Goal: Task Accomplishment & Management: Use online tool/utility

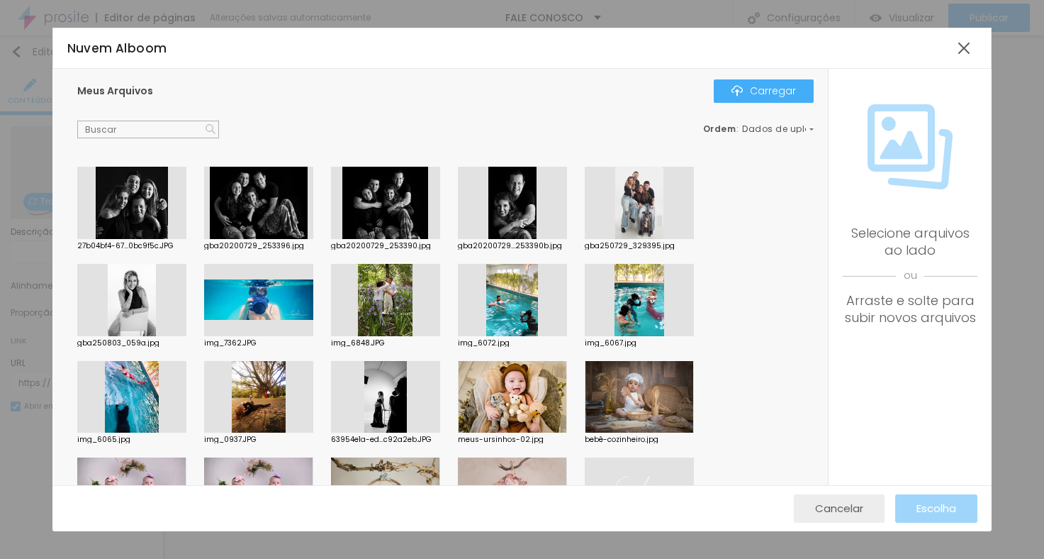
click at [859, 513] on font "Cancelar" at bounding box center [839, 507] width 48 height 15
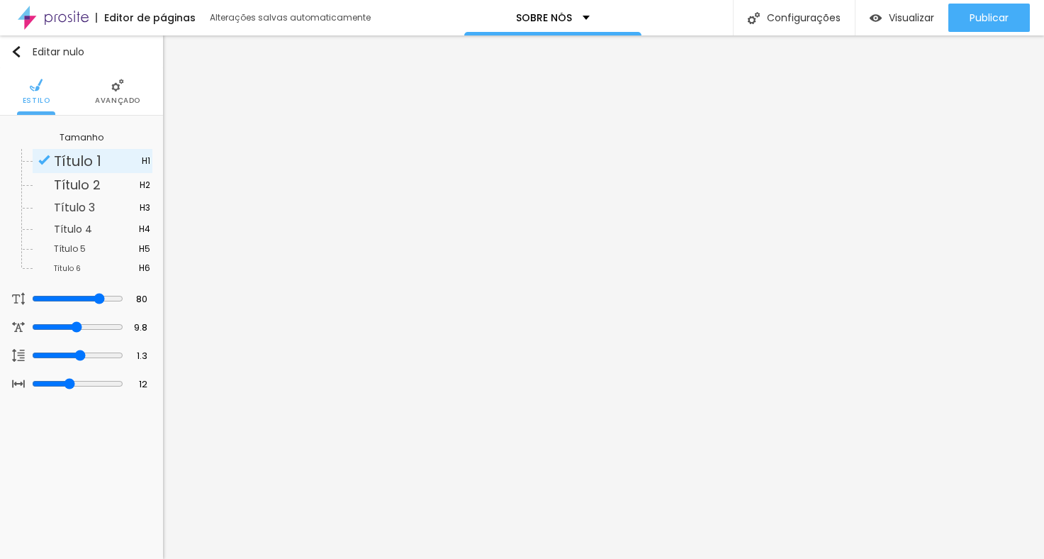
click at [106, 95] on font "Avançado" at bounding box center [117, 100] width 45 height 11
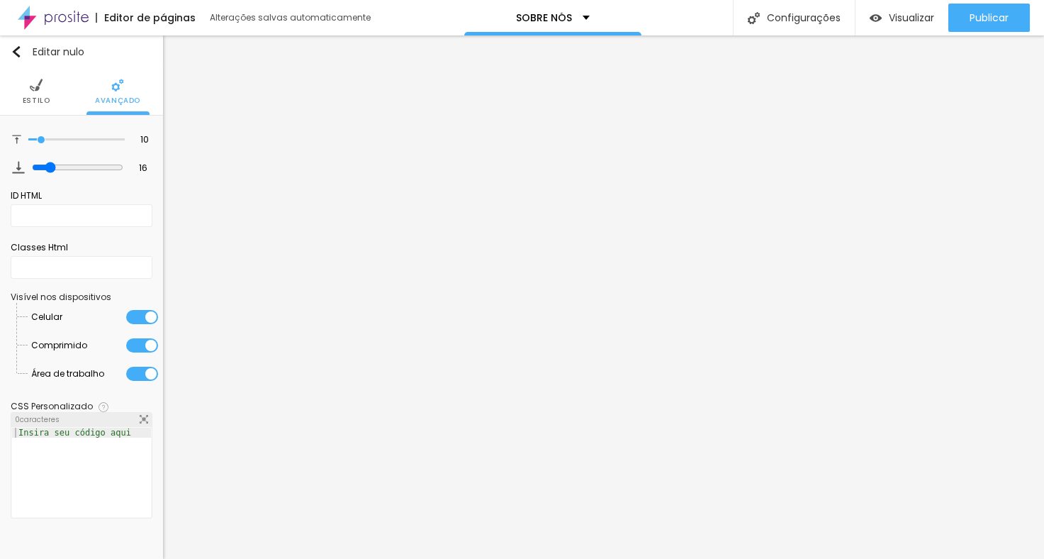
click at [27, 86] on li "Estilo" at bounding box center [37, 91] width 28 height 47
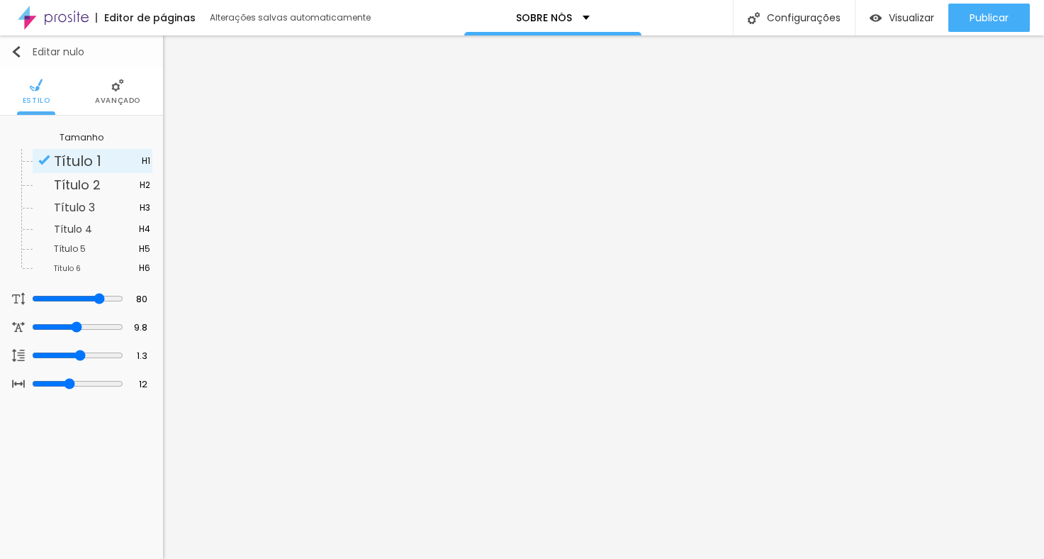
click at [19, 50] on img "button" at bounding box center [16, 51] width 11 height 11
click at [15, 52] on img "button" at bounding box center [16, 51] width 11 height 11
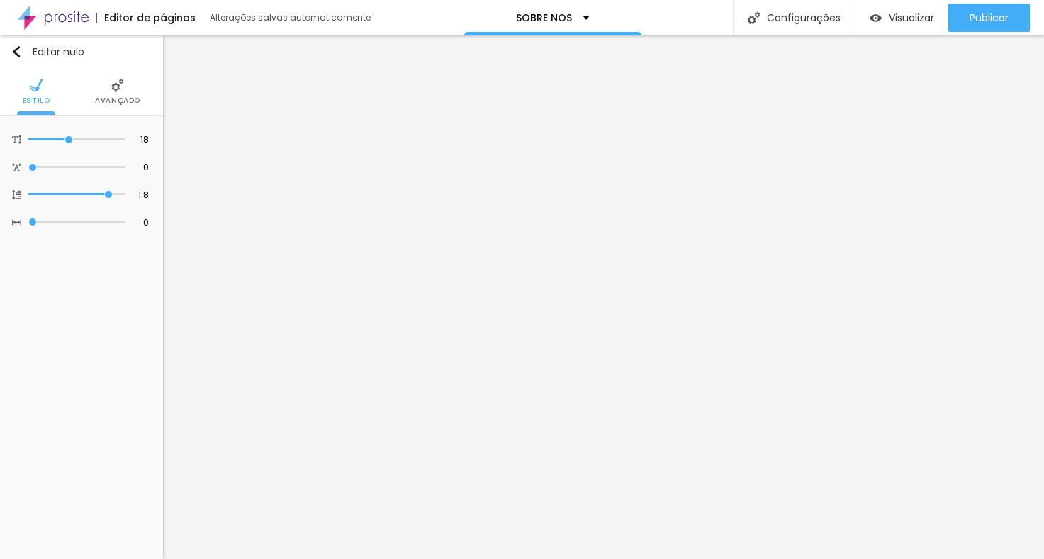
click at [135, 103] on font "Avançado" at bounding box center [117, 100] width 45 height 11
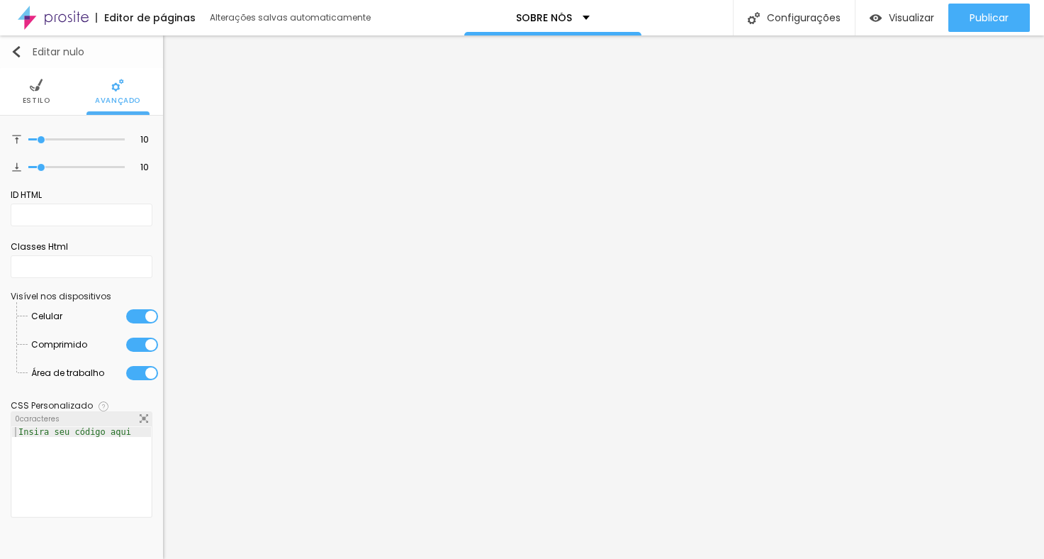
click at [20, 50] on img "button" at bounding box center [16, 51] width 11 height 11
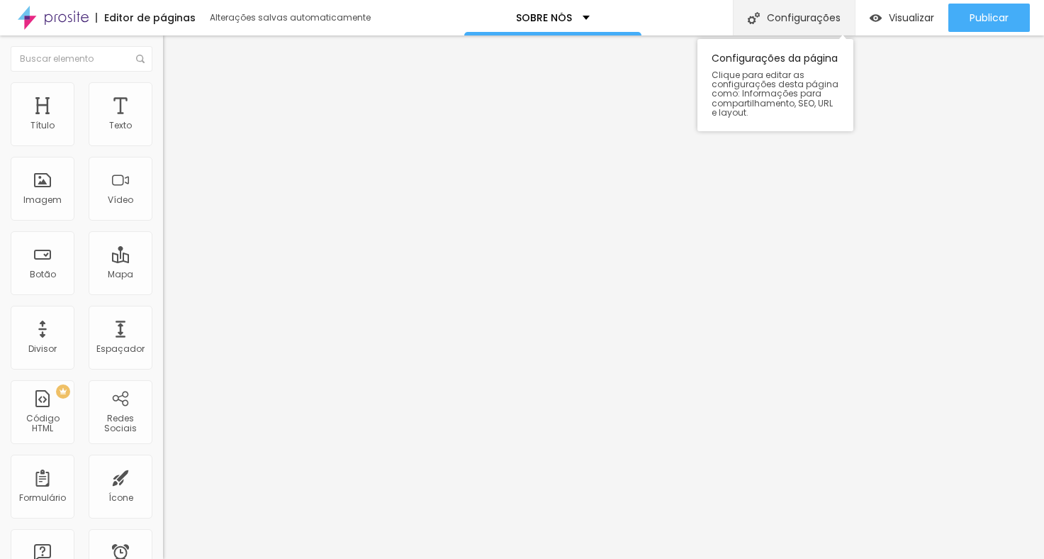
click at [808, 26] on div "Configurações" at bounding box center [794, 17] width 122 height 35
